Goal: Transaction & Acquisition: Purchase product/service

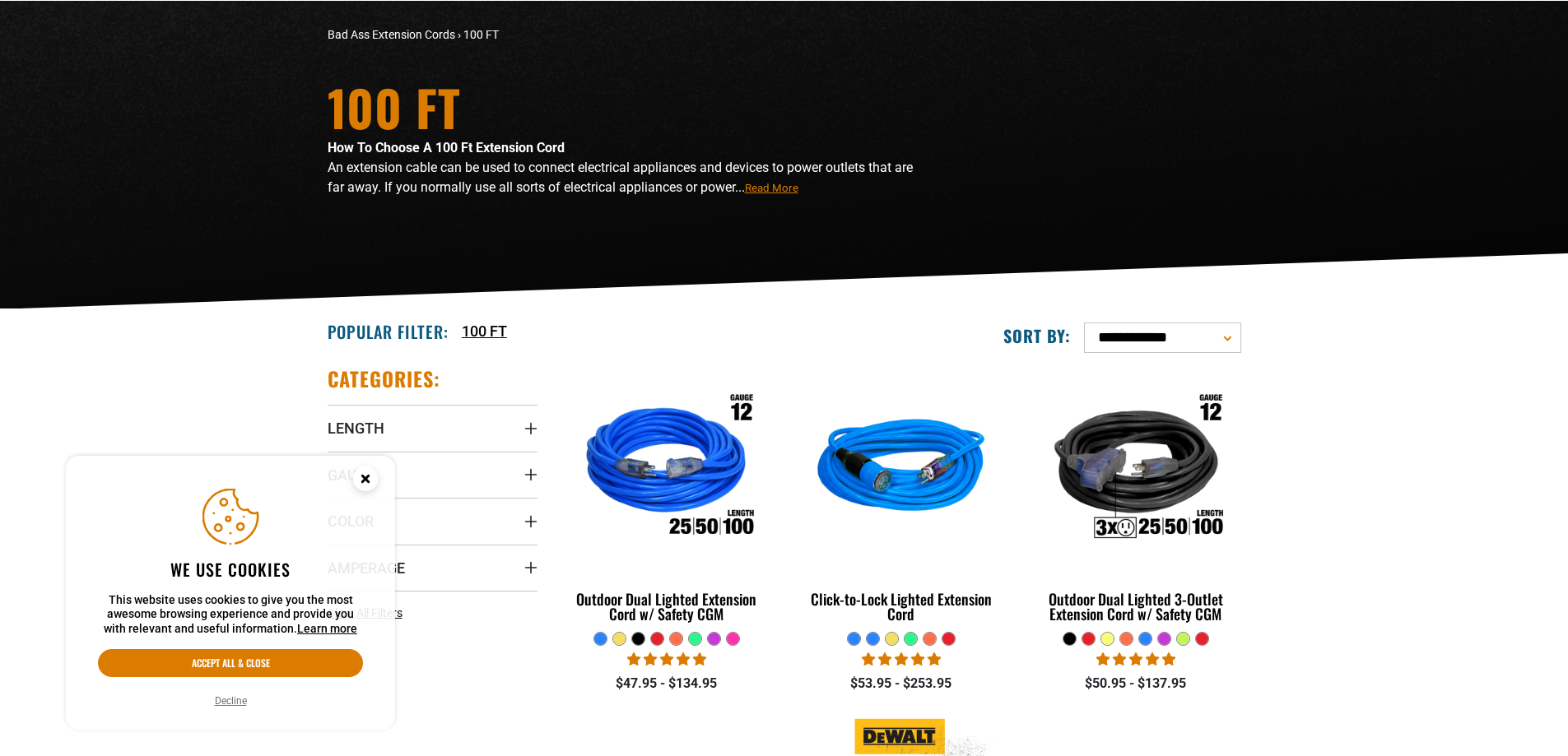
scroll to position [247, 0]
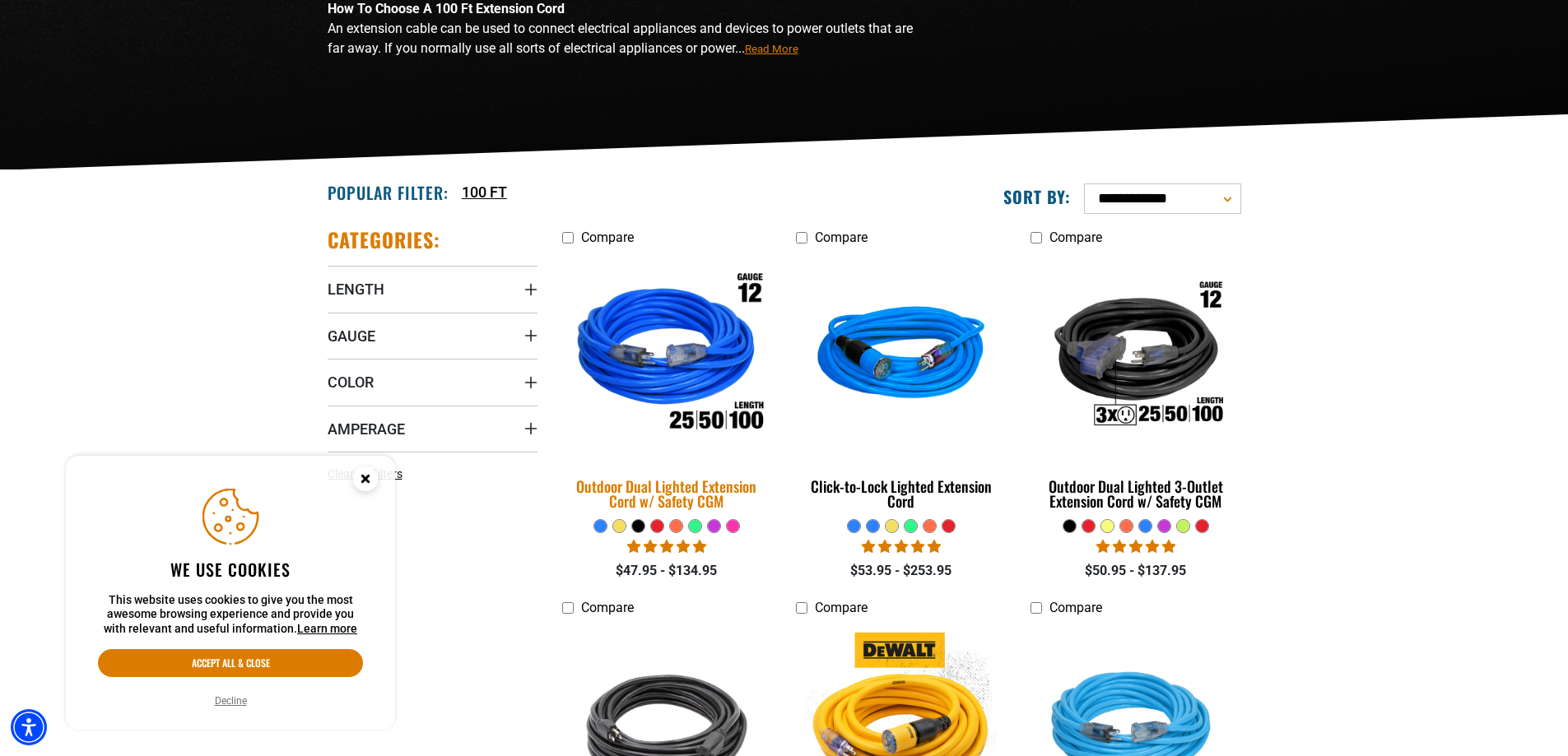
click at [655, 326] on img at bounding box center [667, 357] width 230 height 211
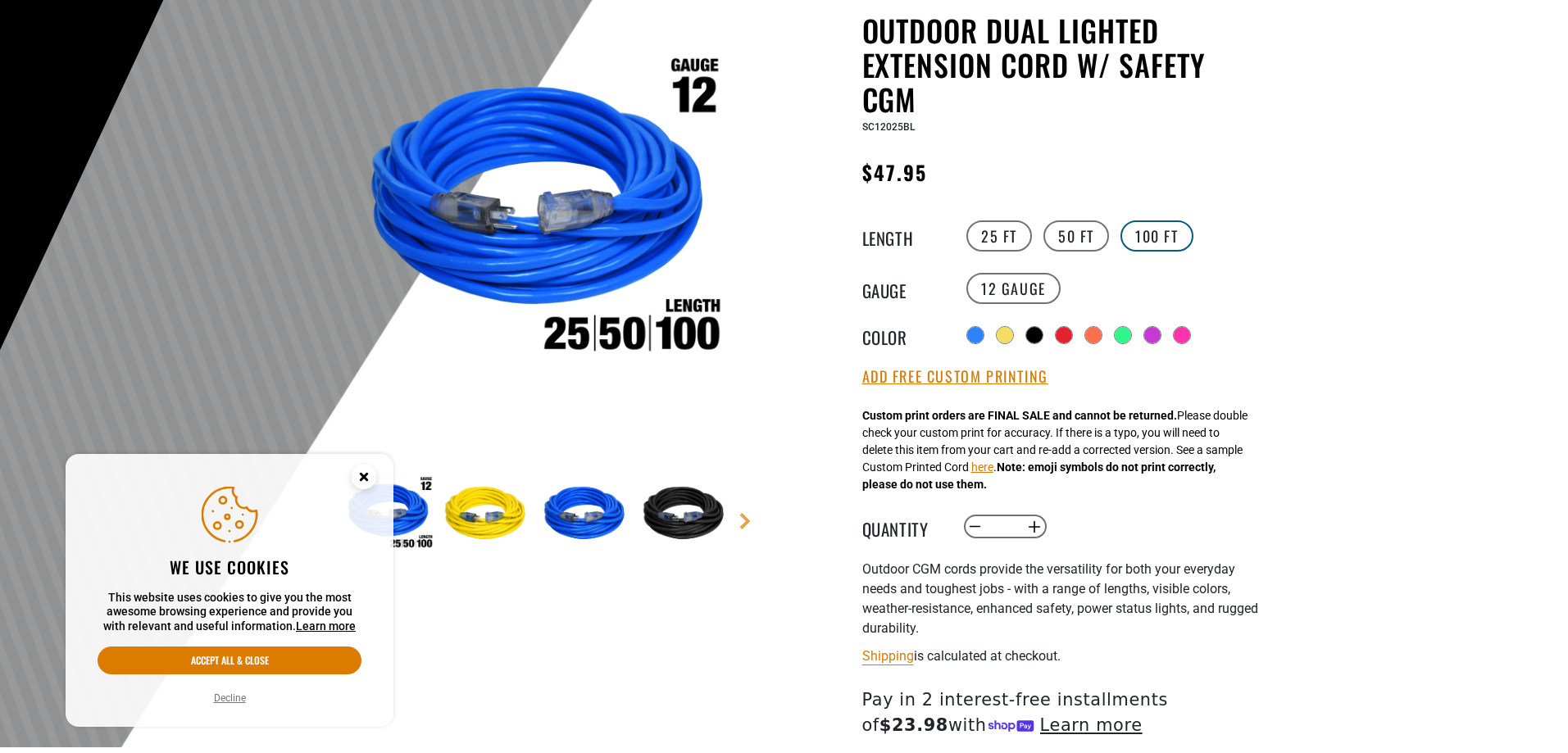
click at [1160, 239] on label "100 FT" at bounding box center [1156, 236] width 73 height 32
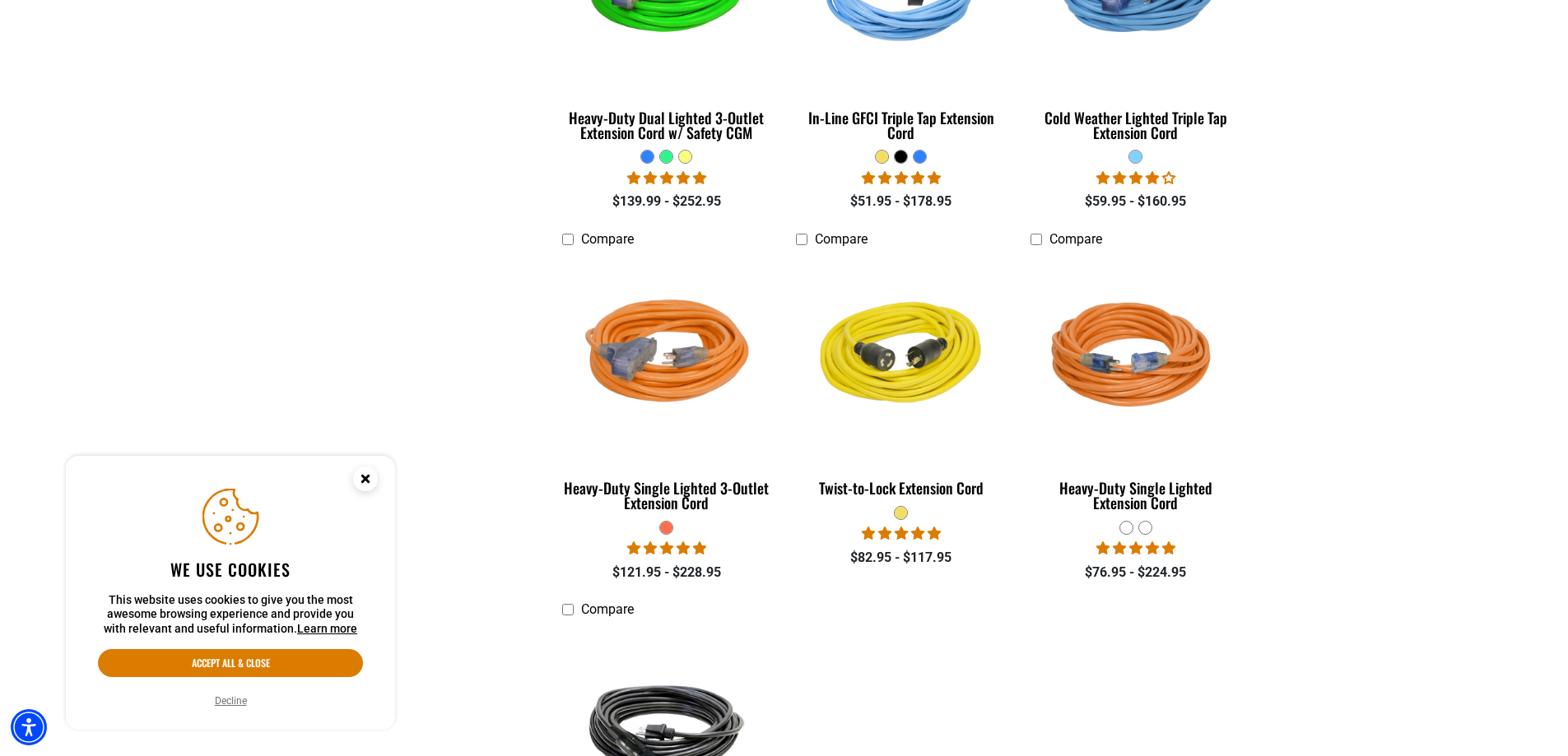
scroll to position [2386, 0]
